Goal: Find specific page/section: Find specific page/section

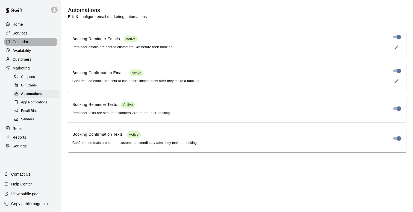
click at [23, 43] on p "Calendar" at bounding box center [21, 41] width 16 height 5
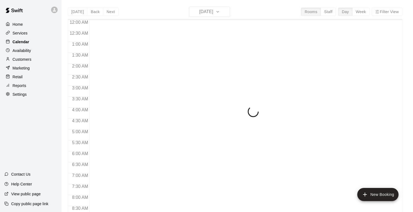
scroll to position [306, 0]
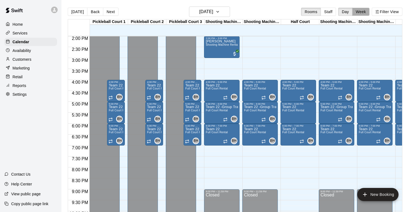
click at [361, 15] on button "Week" at bounding box center [361, 12] width 17 height 8
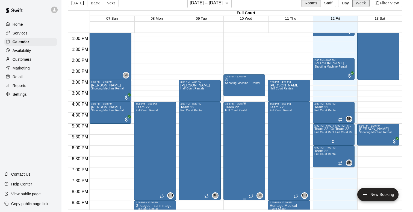
scroll to position [276, 0]
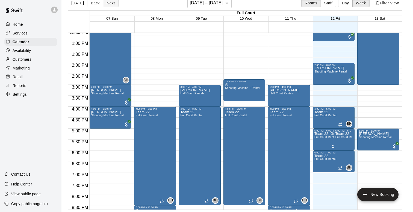
click at [108, 2] on button "Next" at bounding box center [110, 3] width 15 height 8
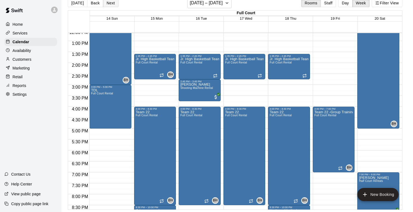
click at [108, 2] on button "Next" at bounding box center [110, 3] width 15 height 8
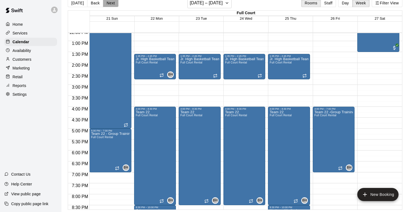
click at [108, 4] on button "Next" at bounding box center [110, 3] width 15 height 8
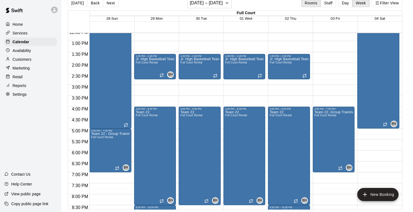
click at [109, 5] on button "Next" at bounding box center [110, 3] width 15 height 8
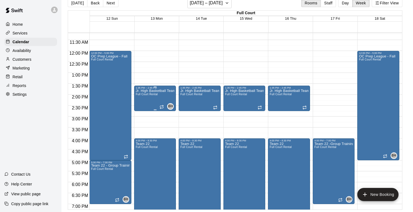
scroll to position [232, 0]
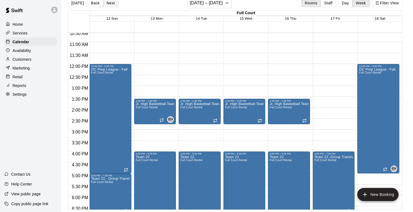
click at [112, 5] on button "Next" at bounding box center [110, 3] width 15 height 8
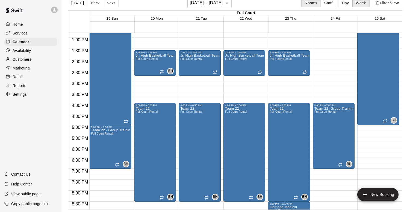
scroll to position [274, 0]
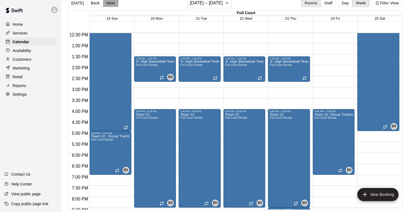
click at [113, 5] on button "Next" at bounding box center [110, 3] width 15 height 8
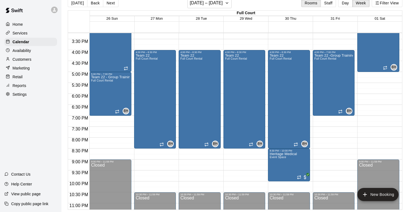
scroll to position [349, 0]
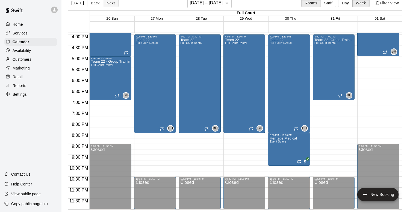
click at [111, 1] on button "Next" at bounding box center [110, 3] width 15 height 8
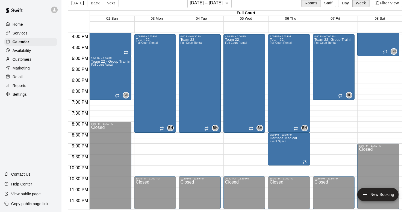
scroll to position [0, 0]
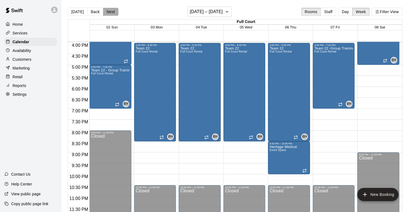
click at [109, 12] on button "Next" at bounding box center [110, 12] width 15 height 8
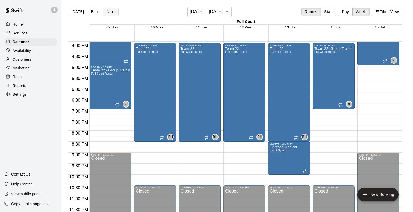
click at [109, 12] on button "Next" at bounding box center [110, 12] width 15 height 8
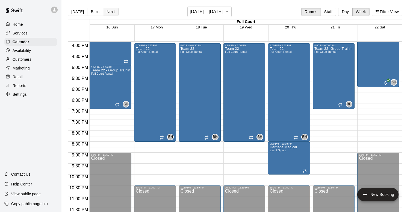
click at [109, 12] on button "Next" at bounding box center [110, 12] width 15 height 8
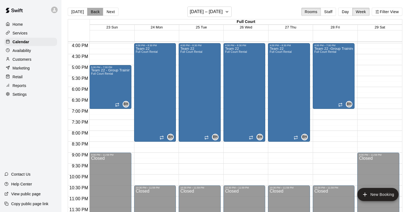
click at [97, 12] on button "Back" at bounding box center [95, 12] width 16 height 8
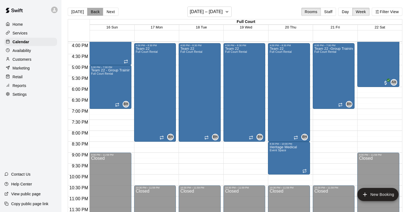
click at [97, 12] on button "Back" at bounding box center [95, 12] width 16 height 8
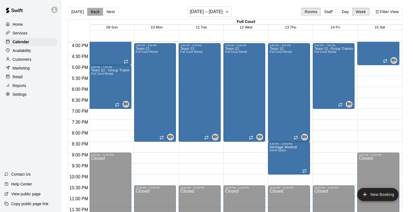
click at [97, 12] on button "Back" at bounding box center [95, 12] width 16 height 8
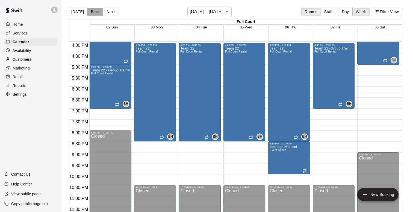
click at [97, 12] on button "Back" at bounding box center [95, 12] width 16 height 8
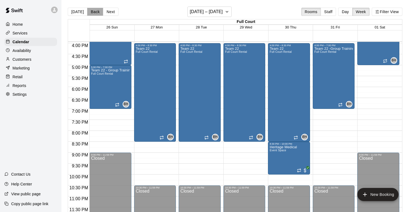
click at [97, 12] on button "Back" at bounding box center [95, 12] width 16 height 8
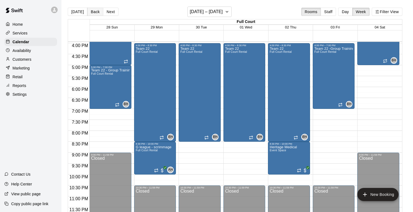
click at [97, 12] on div "[DATE] Back Next [DATE] – [DATE] Rooms Staff Day Week Filter View Full Court 28…" at bounding box center [235, 113] width 335 height 212
click at [108, 10] on button "Next" at bounding box center [110, 12] width 15 height 8
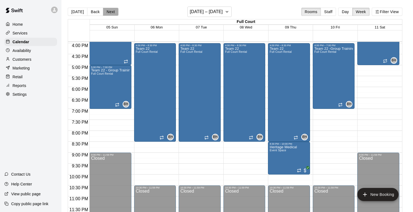
click at [108, 10] on button "Next" at bounding box center [110, 12] width 15 height 8
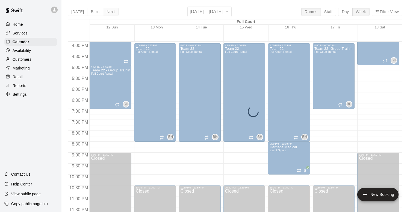
click at [108, 10] on div "[DATE] Back Next [DATE] – [DATE] Rooms Staff Day Week Filter View Full Court 12…" at bounding box center [235, 113] width 335 height 212
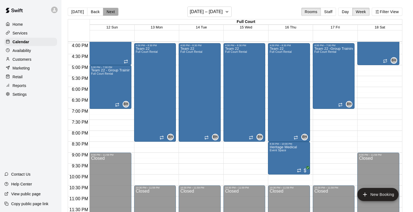
click at [108, 10] on button "Next" at bounding box center [110, 12] width 15 height 8
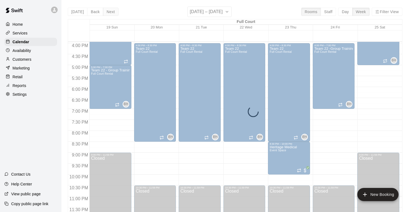
click at [108, 10] on div "[DATE] Back Next [DATE] – [DATE] Rooms Staff Day Week Filter View Full Court 19…" at bounding box center [235, 113] width 335 height 212
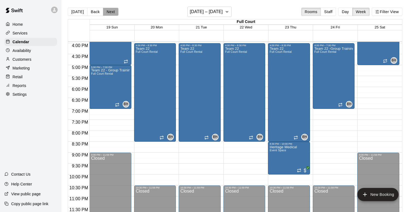
click at [108, 10] on button "Next" at bounding box center [110, 12] width 15 height 8
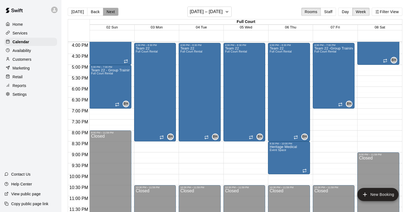
click at [108, 10] on button "Next" at bounding box center [110, 12] width 15 height 8
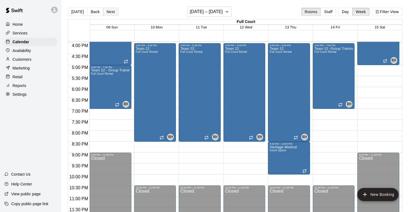
click at [108, 10] on button "Next" at bounding box center [110, 12] width 15 height 8
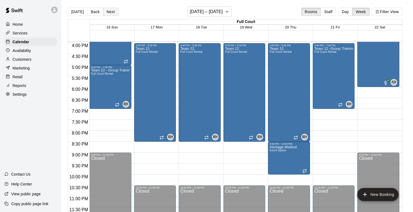
click at [108, 10] on button "Next" at bounding box center [110, 12] width 15 height 8
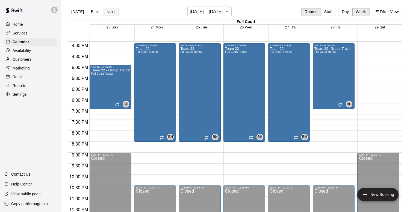
click at [108, 10] on button "Next" at bounding box center [110, 12] width 15 height 8
click at [108, 11] on button "Next" at bounding box center [110, 12] width 15 height 8
click at [92, 14] on button "Back" at bounding box center [95, 12] width 16 height 8
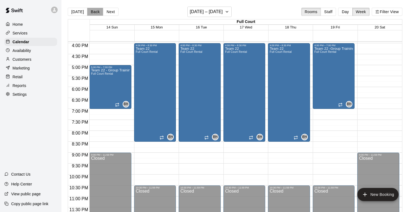
click at [92, 14] on button "Back" at bounding box center [95, 12] width 16 height 8
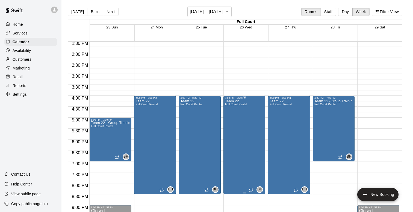
scroll to position [296, 0]
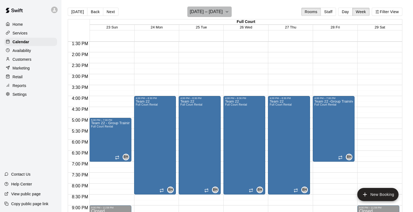
click at [217, 14] on h6 "[DATE] – [DATE]" at bounding box center [206, 12] width 33 height 8
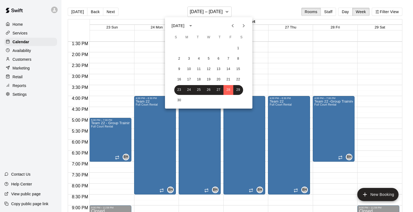
click at [153, 10] on div at bounding box center [206, 106] width 413 height 212
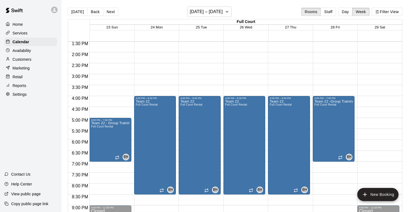
click at [154, 10] on div "[DATE] Back Next [DATE] – [DATE] Rooms Staff Day Week Filter View" at bounding box center [235, 13] width 335 height 13
